Goal: Navigation & Orientation: Find specific page/section

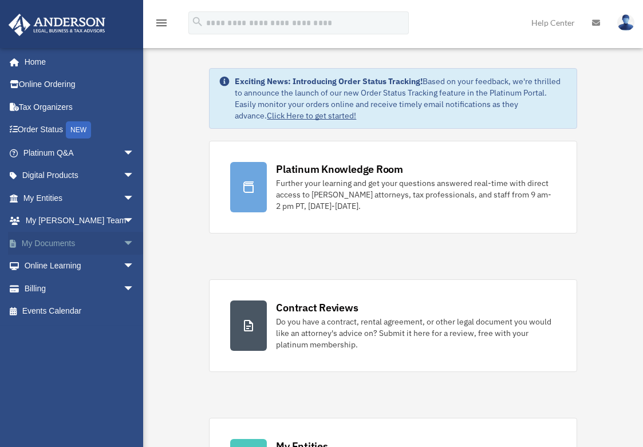
click at [123, 240] on span "arrow_drop_down" at bounding box center [134, 243] width 23 height 23
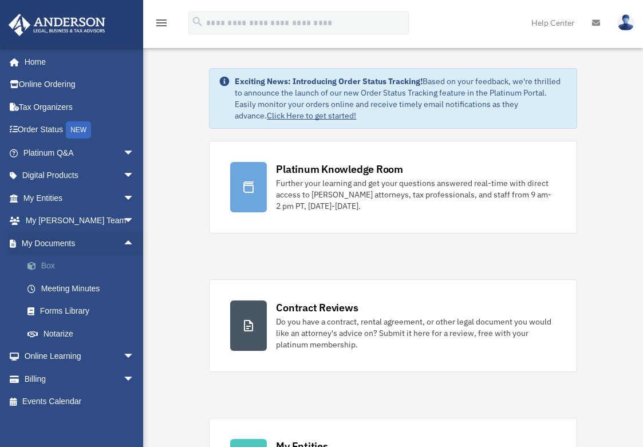
click at [51, 268] on link "Box" at bounding box center [84, 266] width 136 height 23
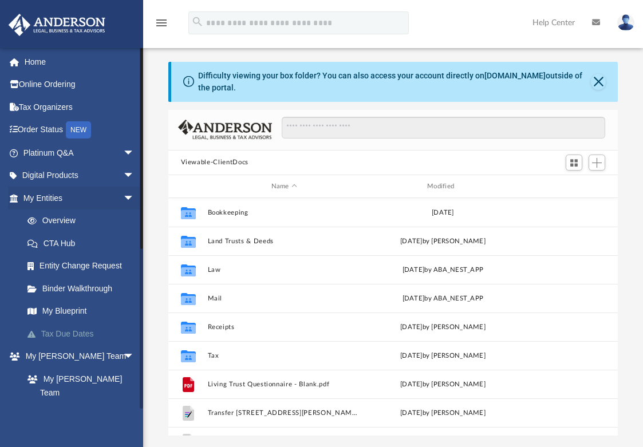
scroll to position [251, 441]
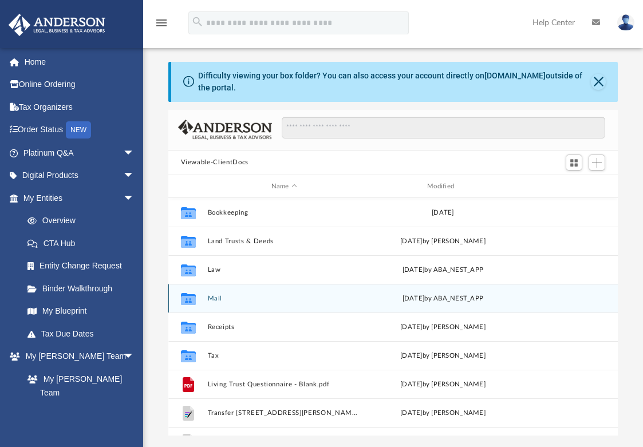
click at [215, 296] on button "Mail" at bounding box center [283, 298] width 153 height 7
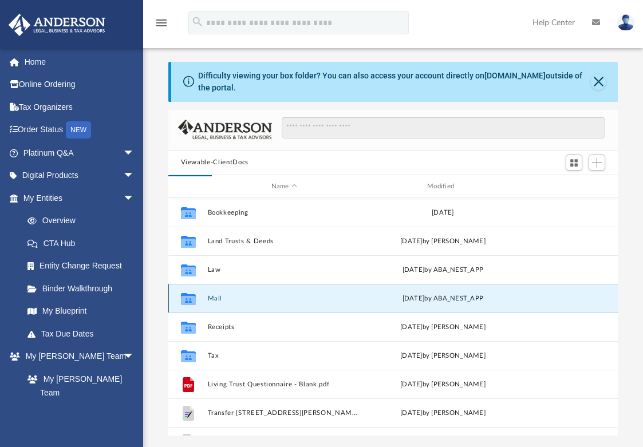
click at [214, 299] on button "Mail" at bounding box center [283, 298] width 153 height 7
click at [219, 297] on button "Mail" at bounding box center [283, 298] width 153 height 7
click at [191, 298] on icon "grid" at bounding box center [187, 300] width 15 height 9
click at [210, 298] on button "Mail" at bounding box center [283, 298] width 153 height 7
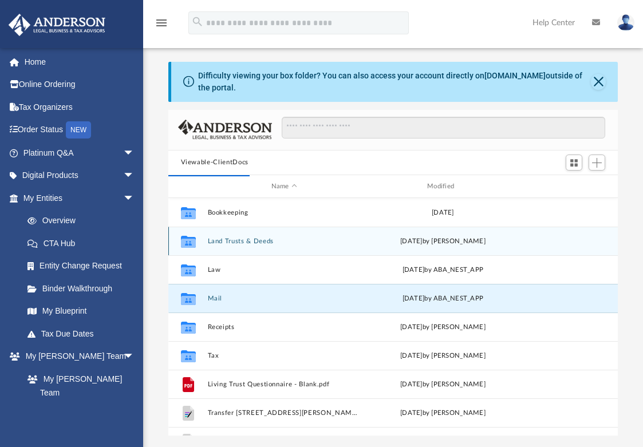
scroll to position [20, 0]
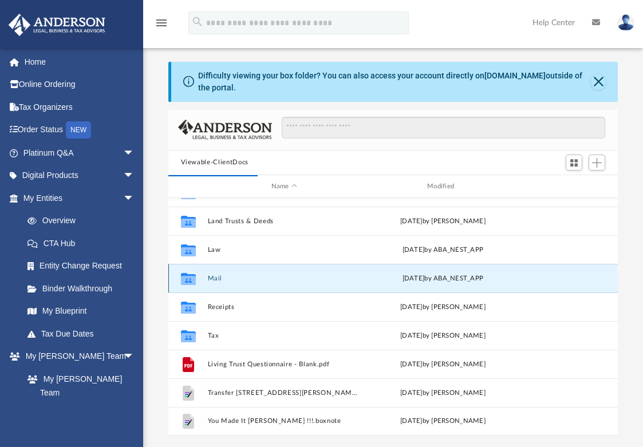
click at [212, 276] on button "Mail" at bounding box center [283, 278] width 153 height 7
click at [600, 80] on button "Close" at bounding box center [598, 82] width 15 height 16
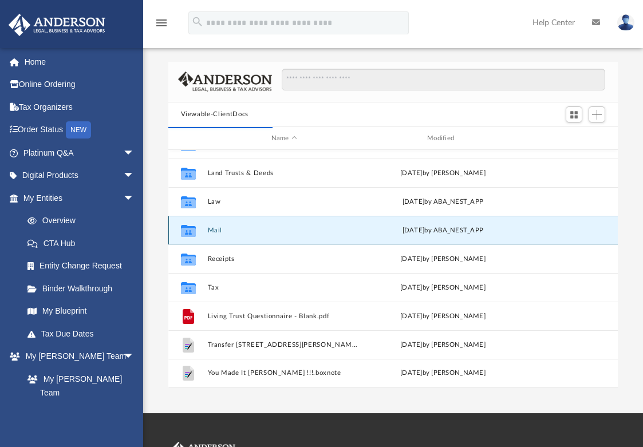
click at [215, 229] on button "Mail" at bounding box center [283, 230] width 153 height 7
click at [190, 231] on icon "grid" at bounding box center [187, 231] width 15 height 12
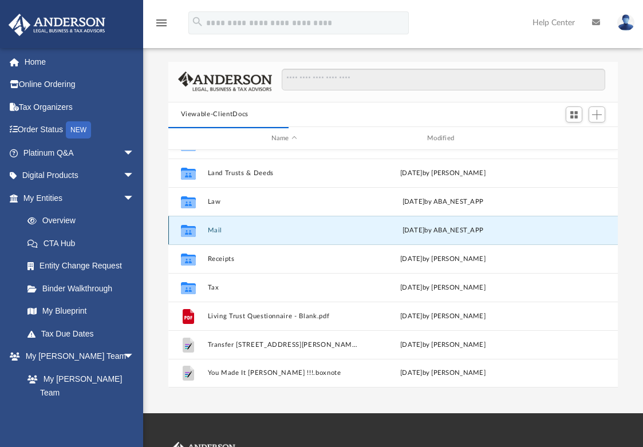
click at [190, 231] on icon "grid" at bounding box center [187, 231] width 15 height 12
click at [209, 232] on button "Mail" at bounding box center [283, 230] width 153 height 7
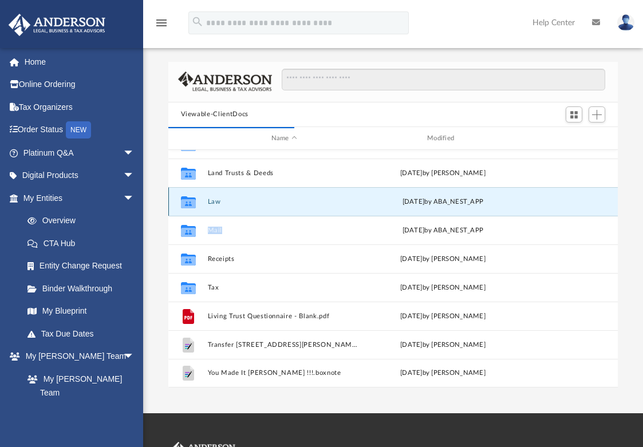
click at [216, 201] on button "Law" at bounding box center [283, 201] width 153 height 7
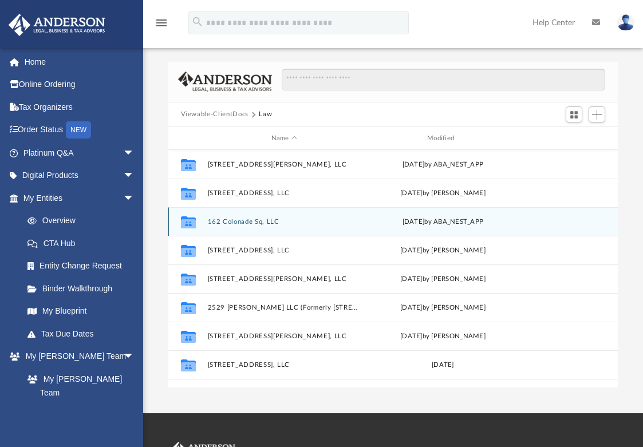
click at [208, 233] on div "Collaborated Folder 162 Colonade Sq, LLC [DATE] by ABA_NEST_APP" at bounding box center [393, 221] width 450 height 29
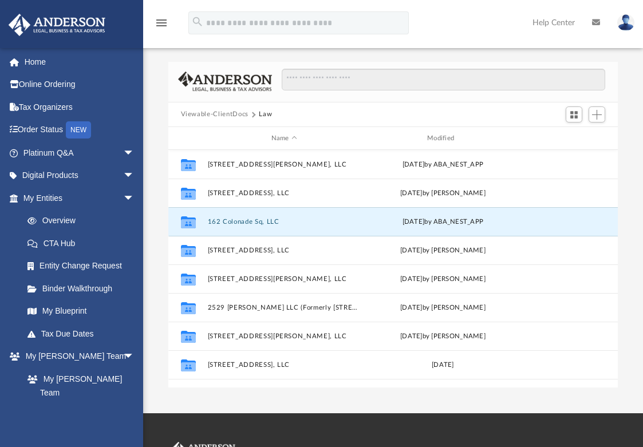
click at [232, 113] on button "Viewable-ClientDocs" at bounding box center [215, 114] width 68 height 10
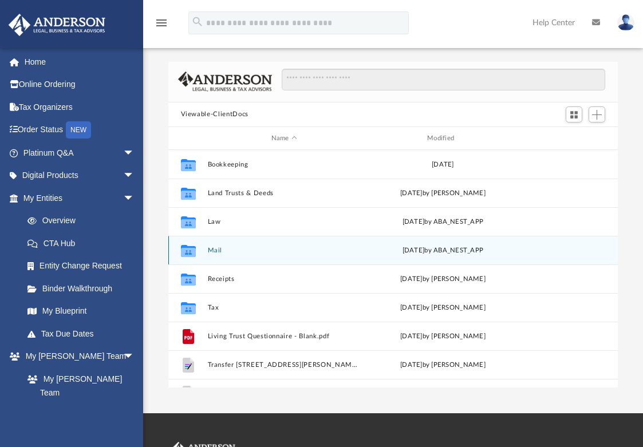
click at [213, 249] on button "Mail" at bounding box center [283, 250] width 153 height 7
